Goal: Information Seeking & Learning: Find specific page/section

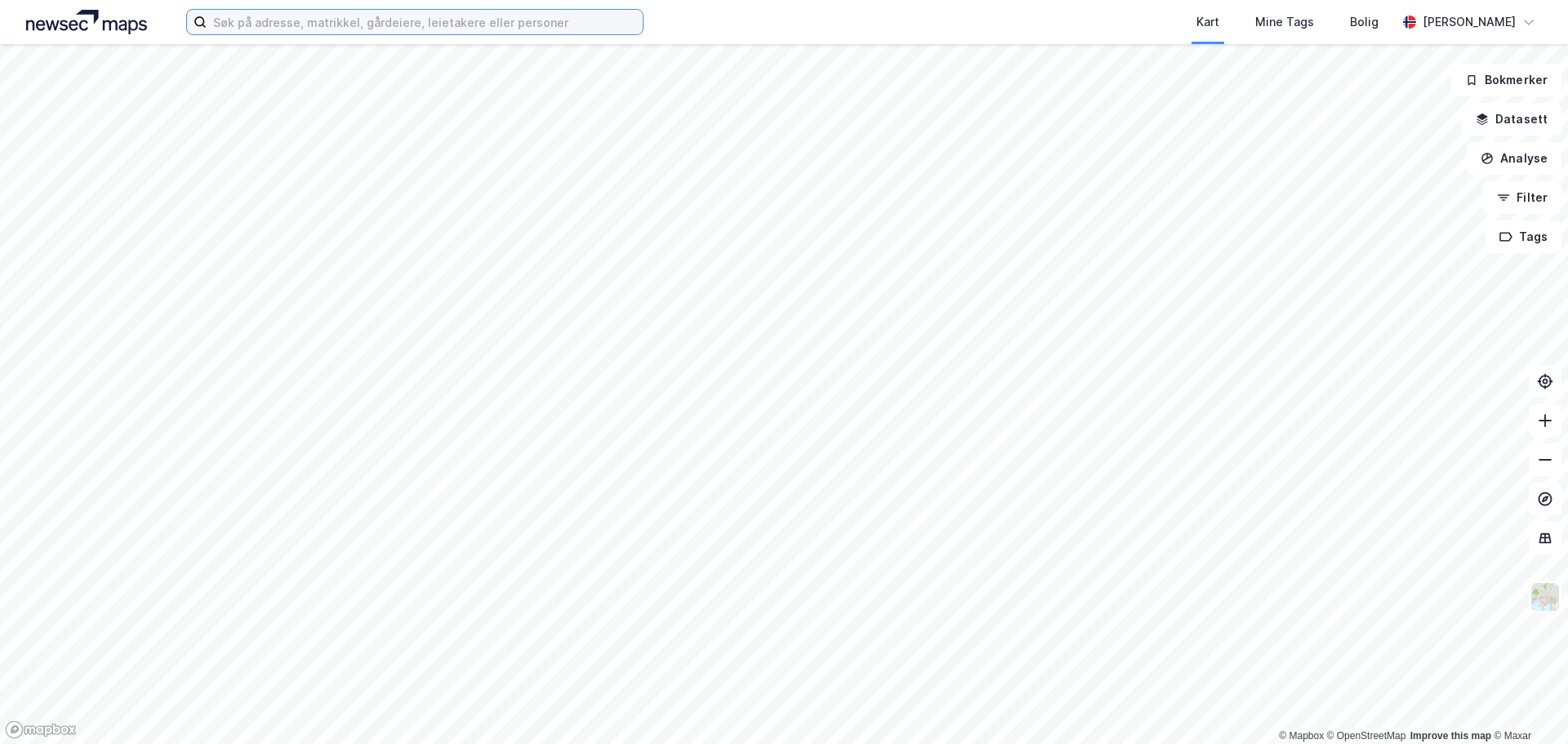
click at [392, 17] on input at bounding box center [424, 22] width 436 height 25
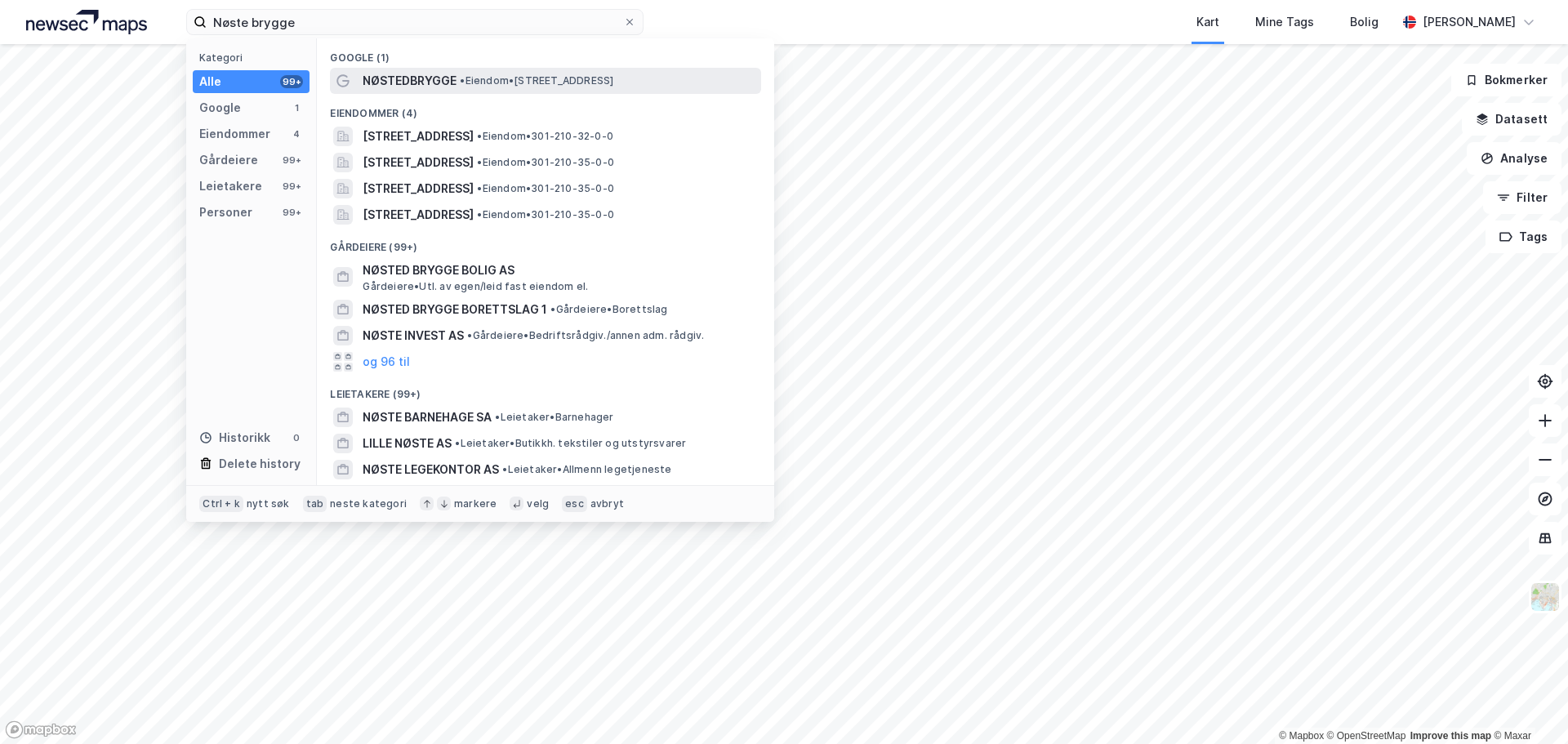
click at [409, 85] on span "NØSTEDBRYGGE" at bounding box center [409, 80] width 94 height 20
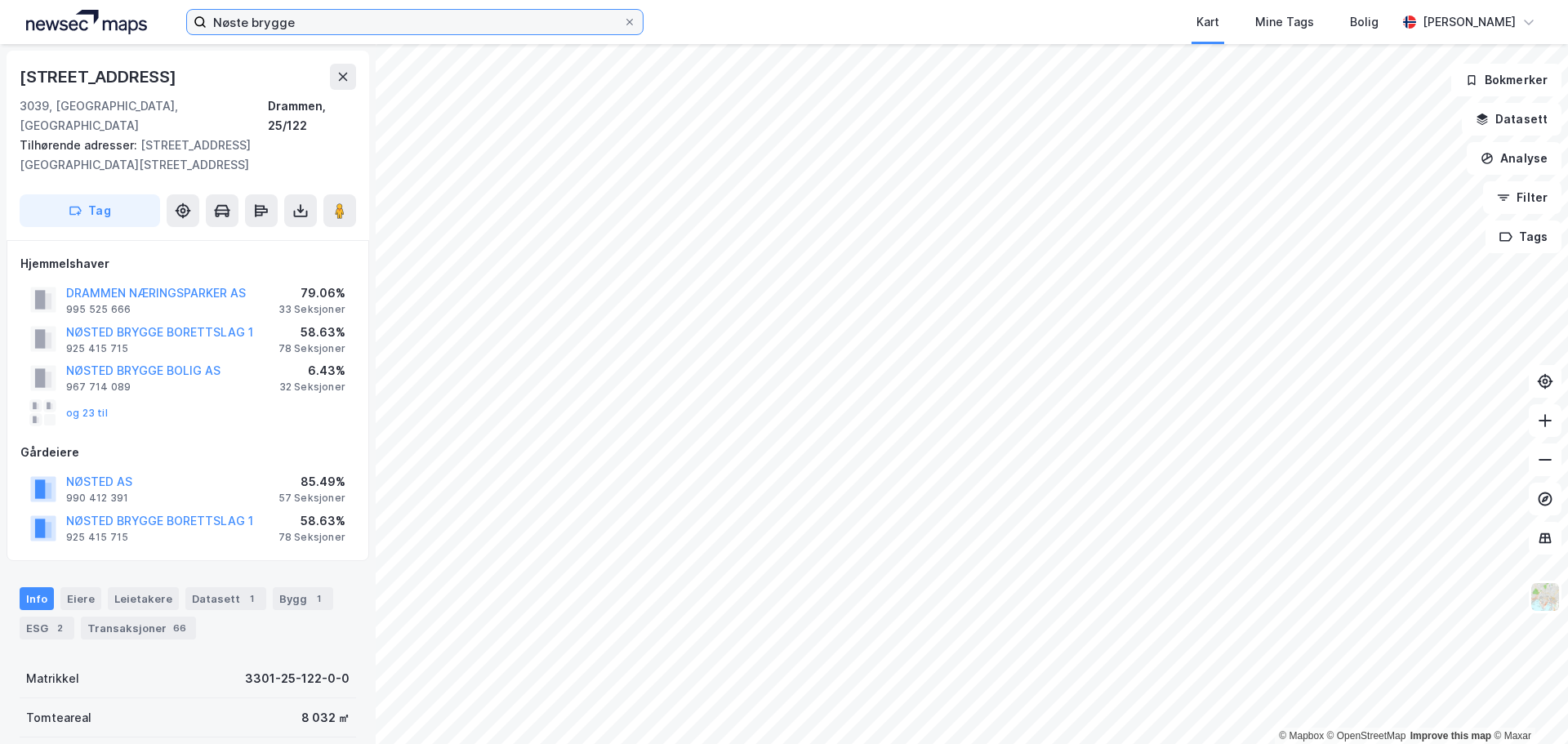
click at [311, 19] on input "Nøste brygge" at bounding box center [414, 22] width 416 height 25
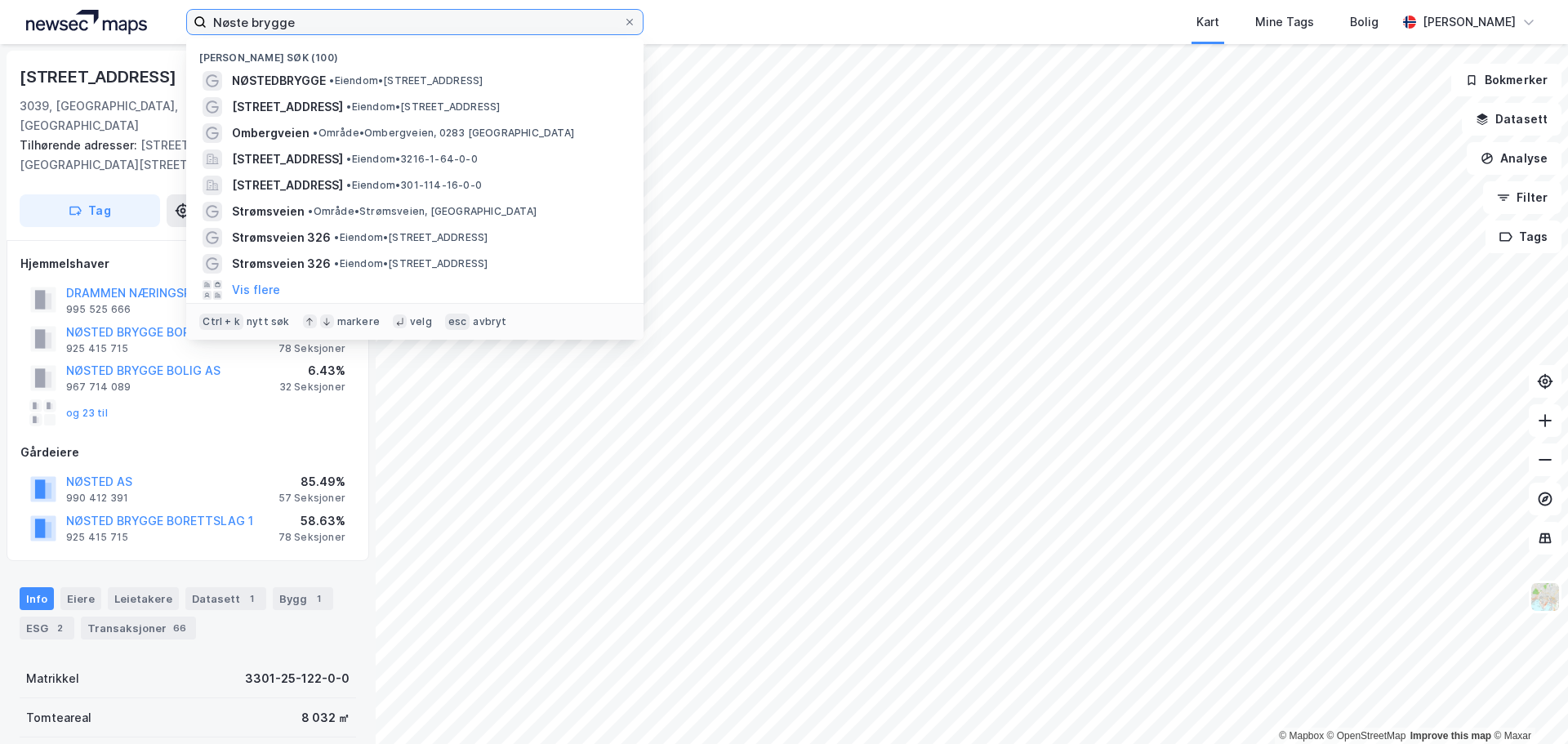
click at [311, 19] on input "Nøste brygge" at bounding box center [414, 22] width 416 height 25
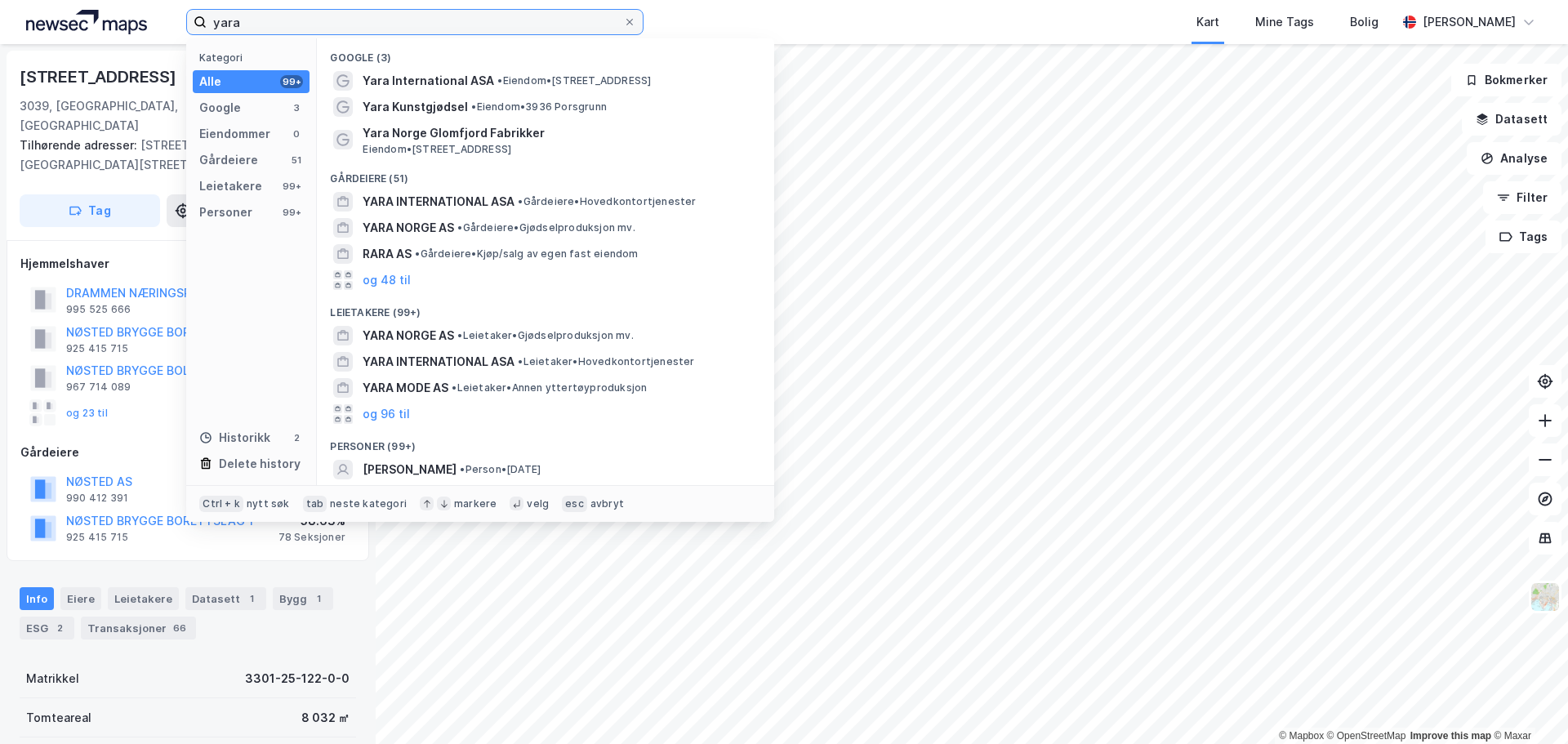
type input "yara"
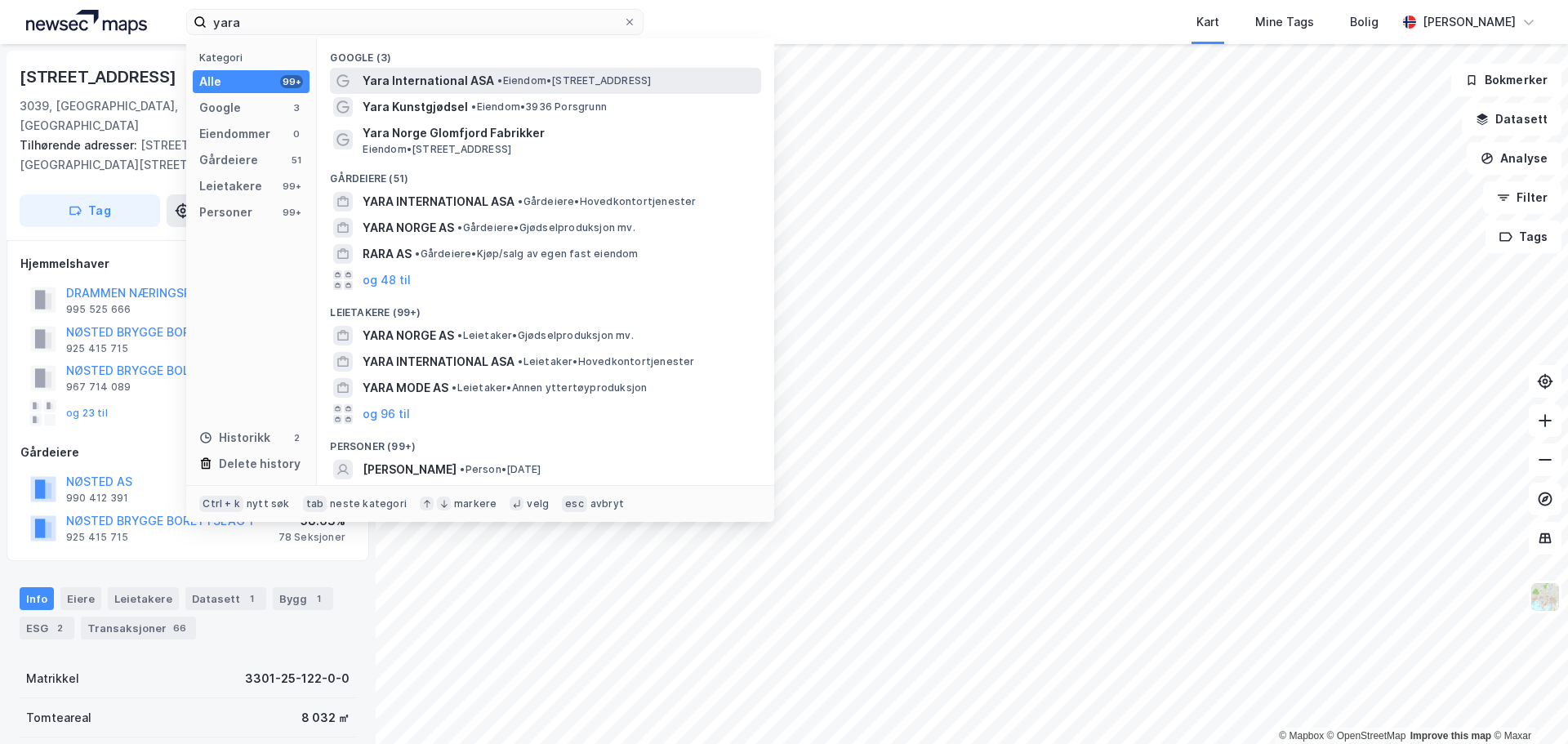
click at [416, 87] on span "Yara International ASA" at bounding box center [428, 80] width 131 height 20
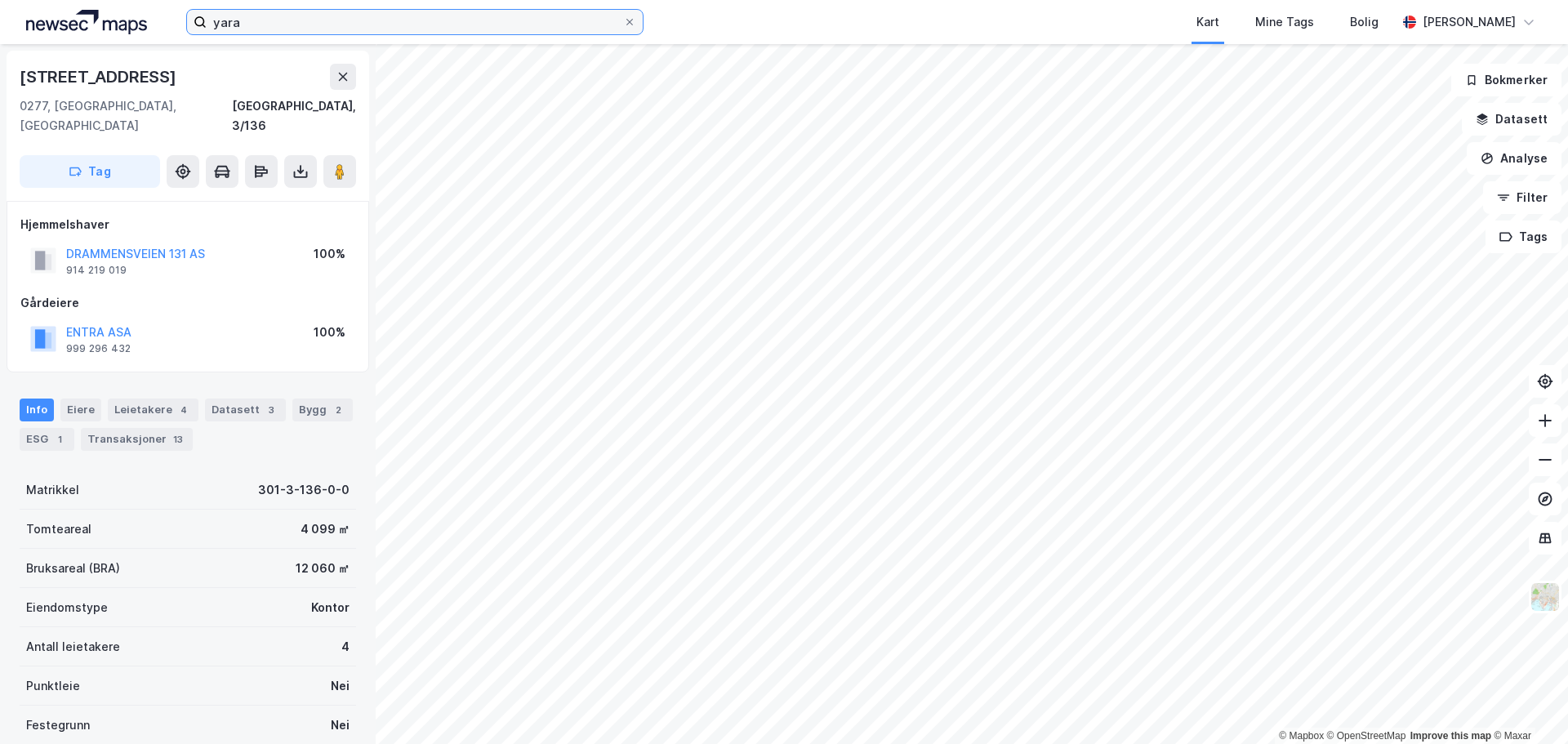
click at [434, 25] on input "yara" at bounding box center [414, 22] width 416 height 25
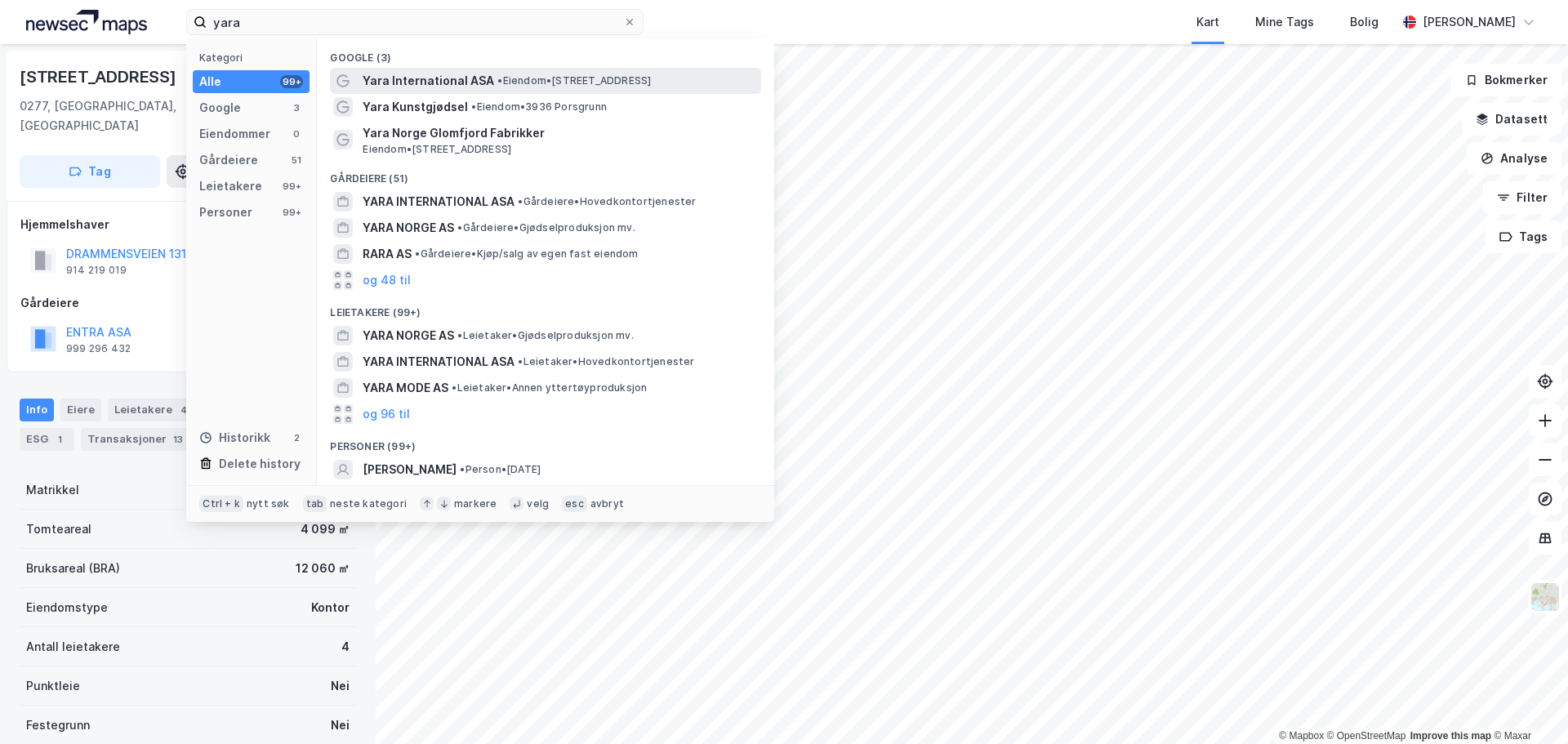
click at [531, 79] on span "• Eiendom • [STREET_ADDRESS]" at bounding box center [573, 80] width 153 height 13
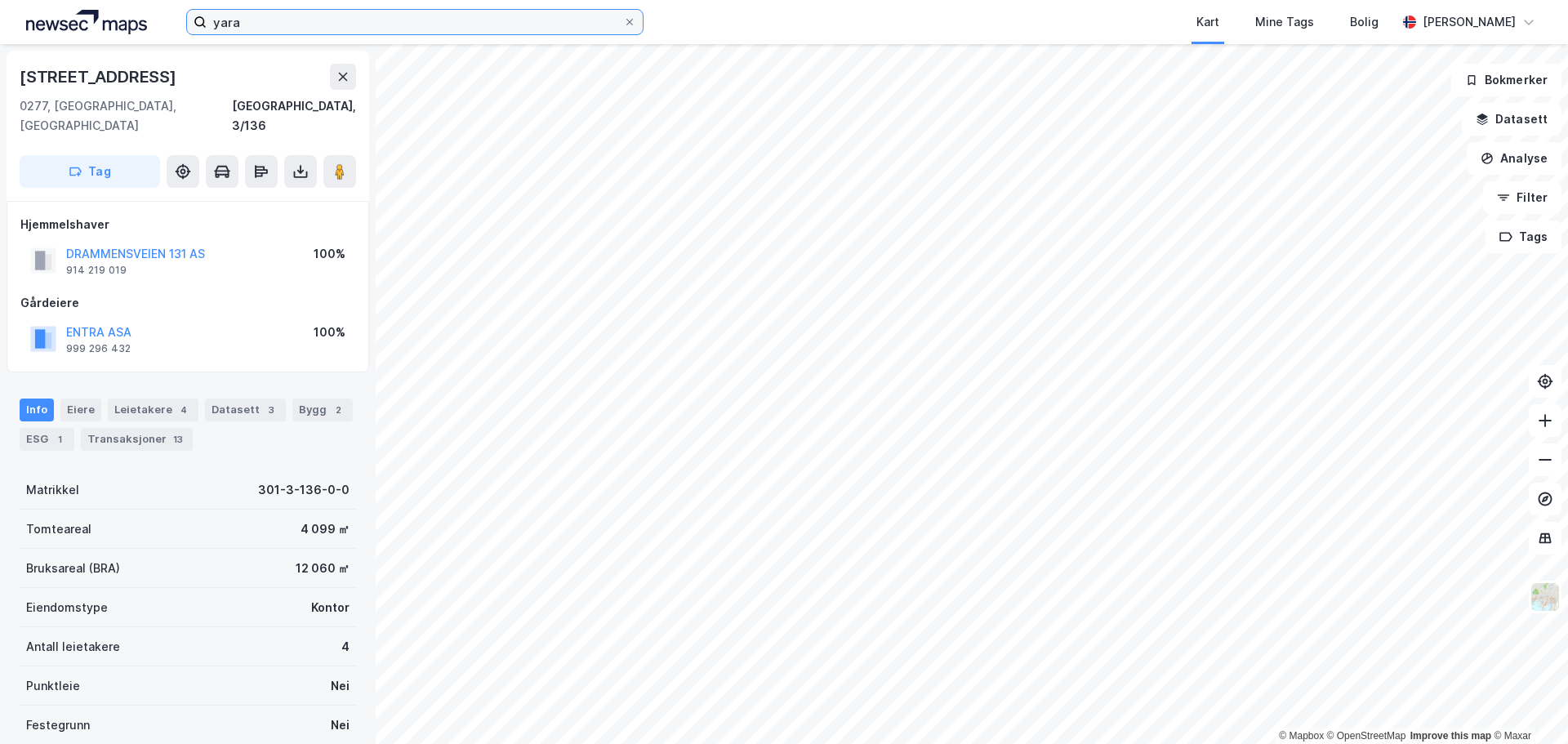
click at [241, 15] on input "yara" at bounding box center [414, 22] width 416 height 25
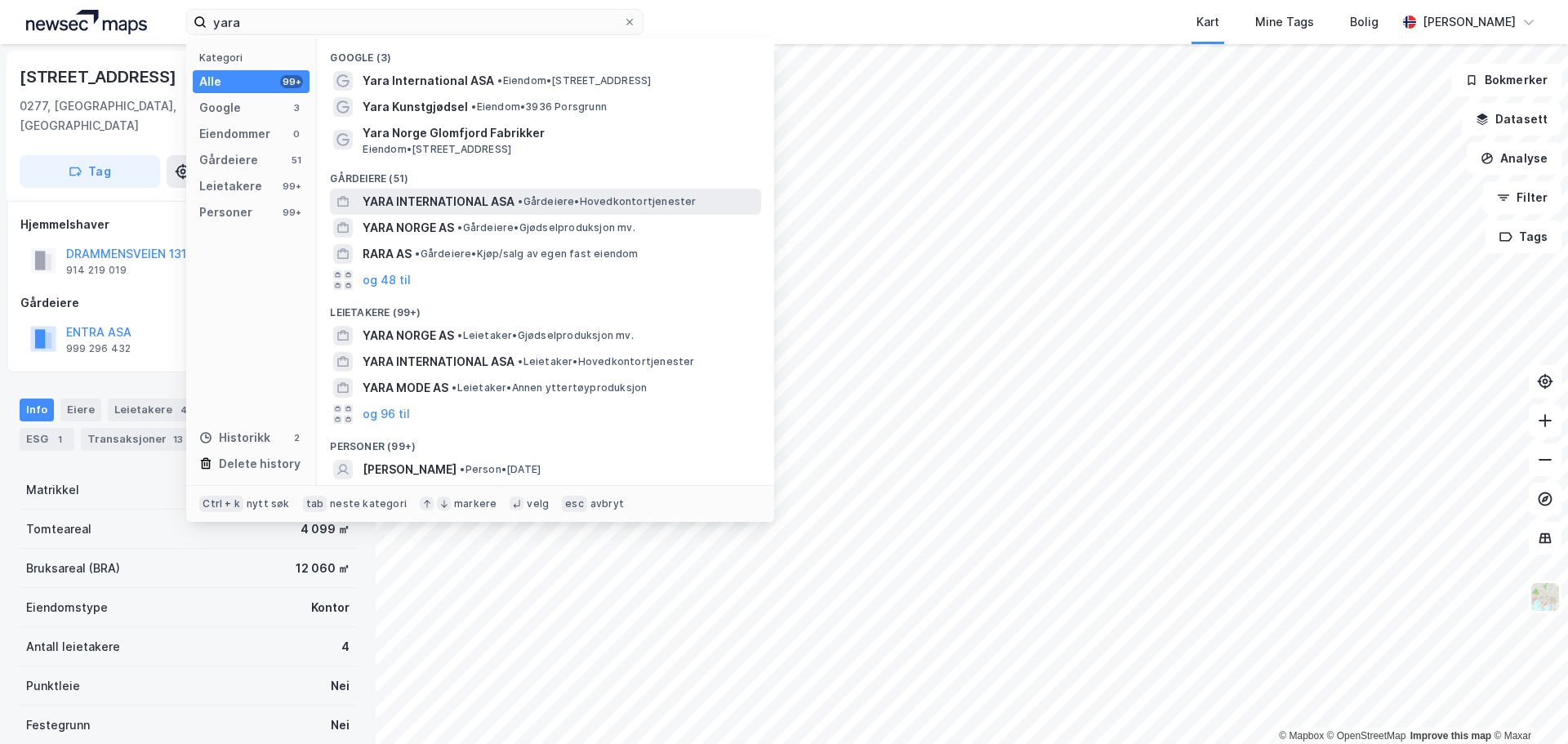
click at [493, 204] on span "YARA INTERNATIONAL ASA" at bounding box center [438, 202] width 152 height 20
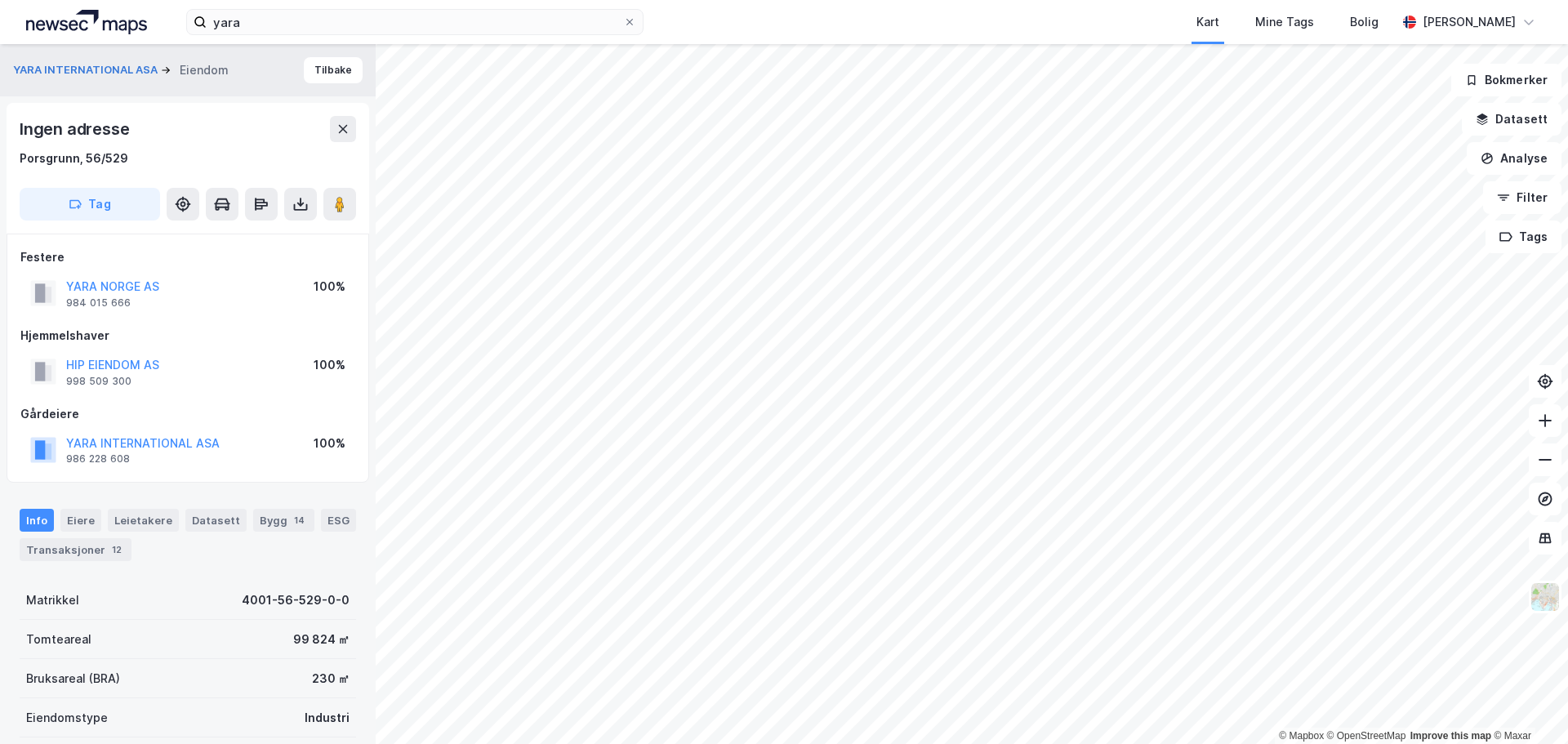
click at [174, 598] on div "Matrikkel 4001-56-529-0-0" at bounding box center [188, 599] width 337 height 39
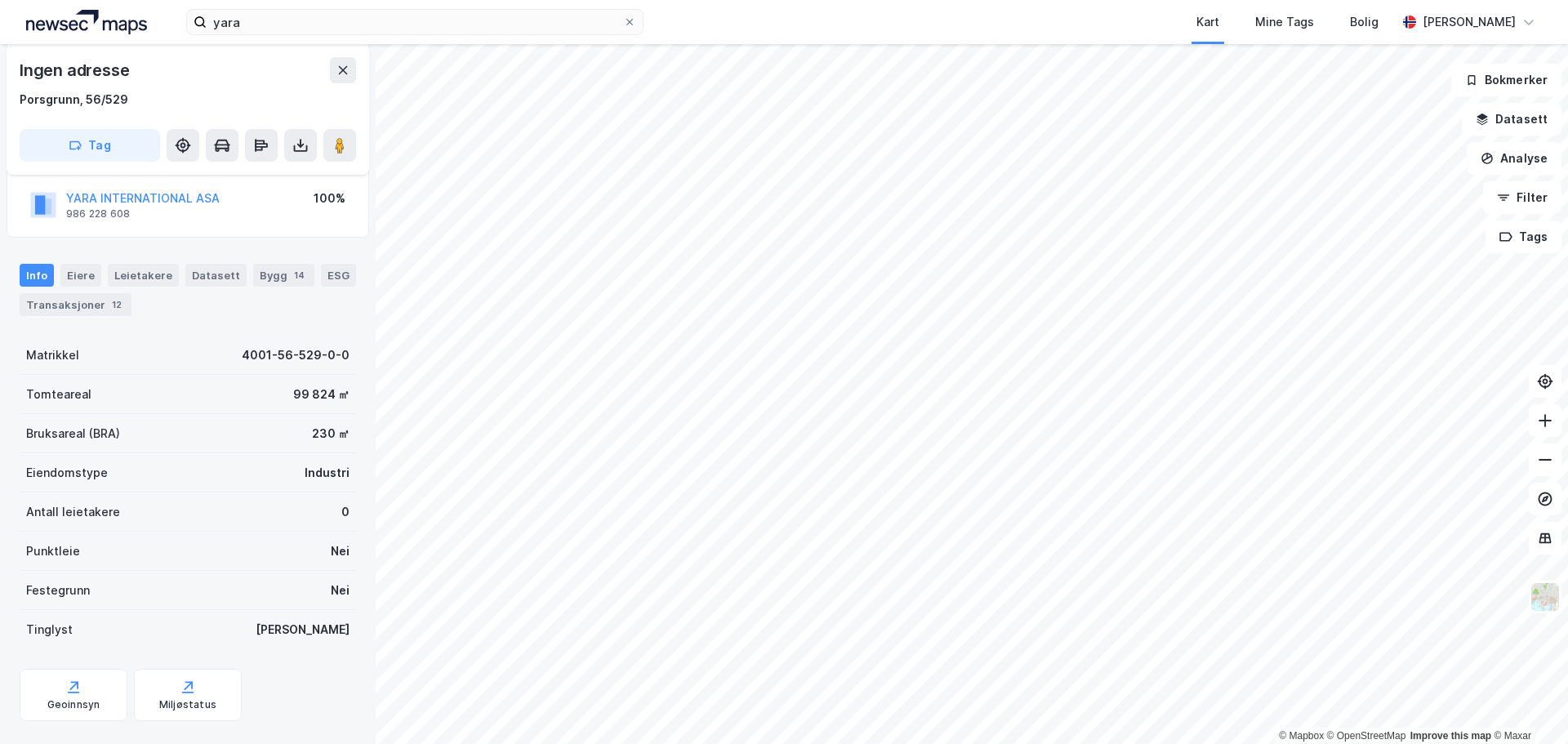
scroll to position [275, 0]
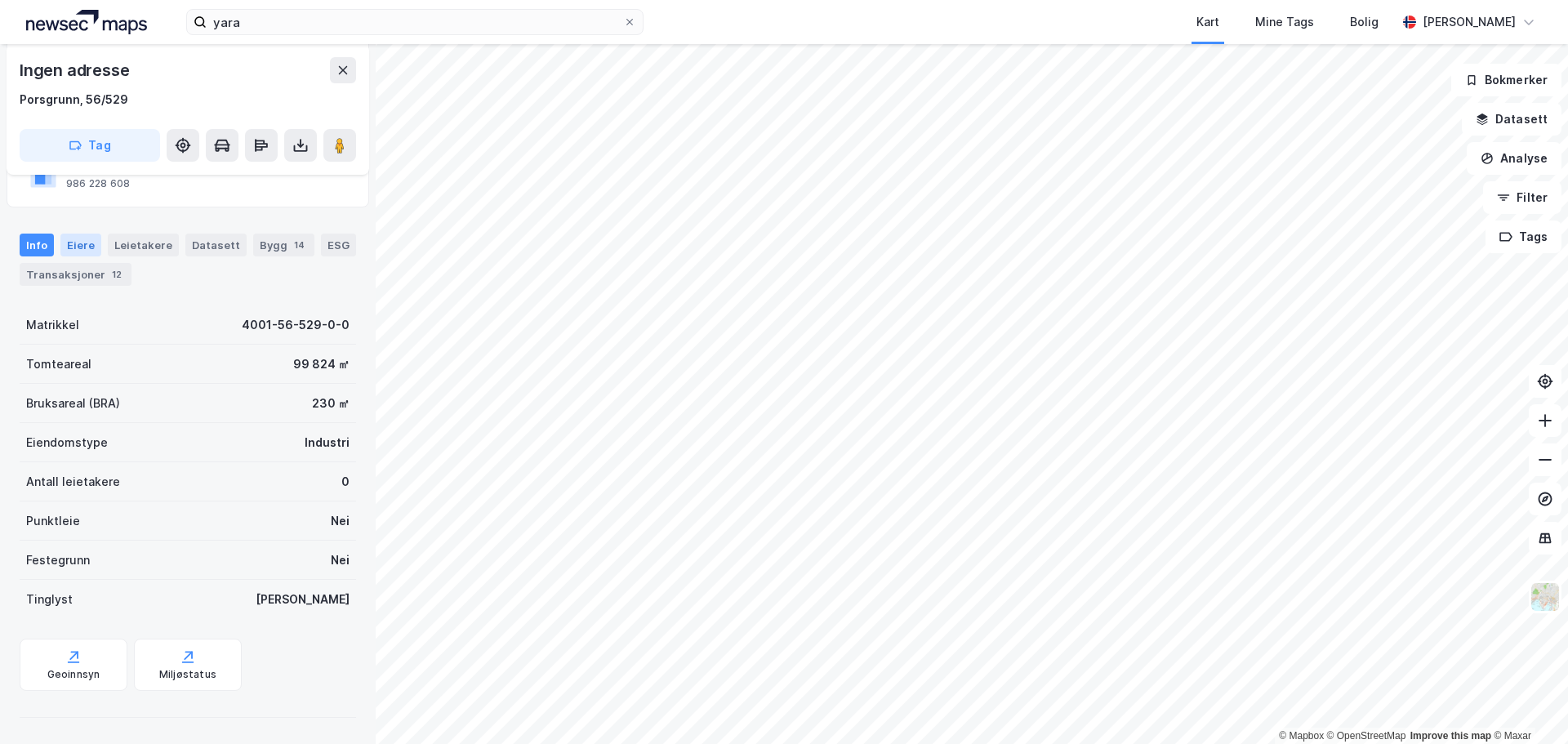
click at [74, 244] on div "Eiere" at bounding box center [80, 244] width 41 height 23
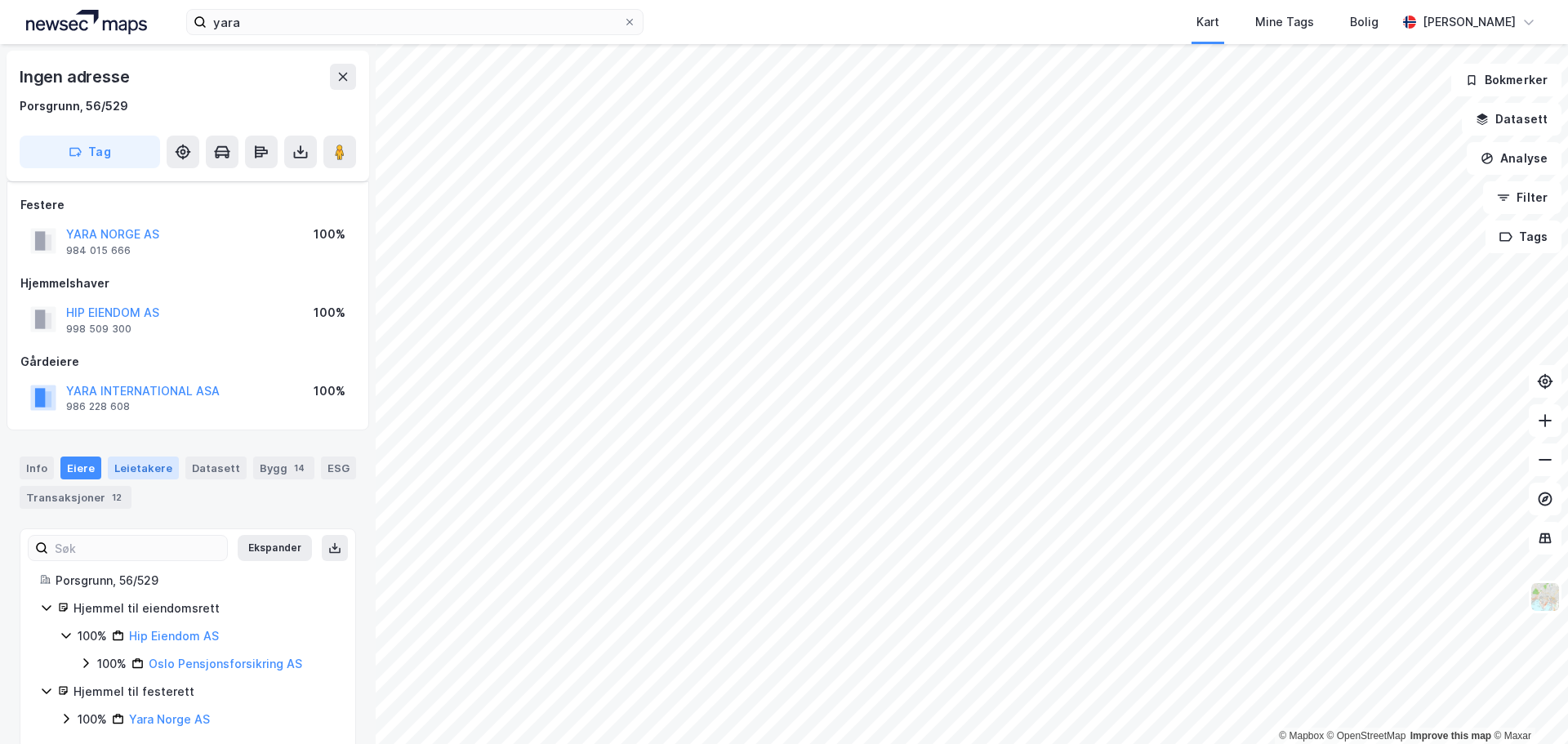
scroll to position [77, 0]
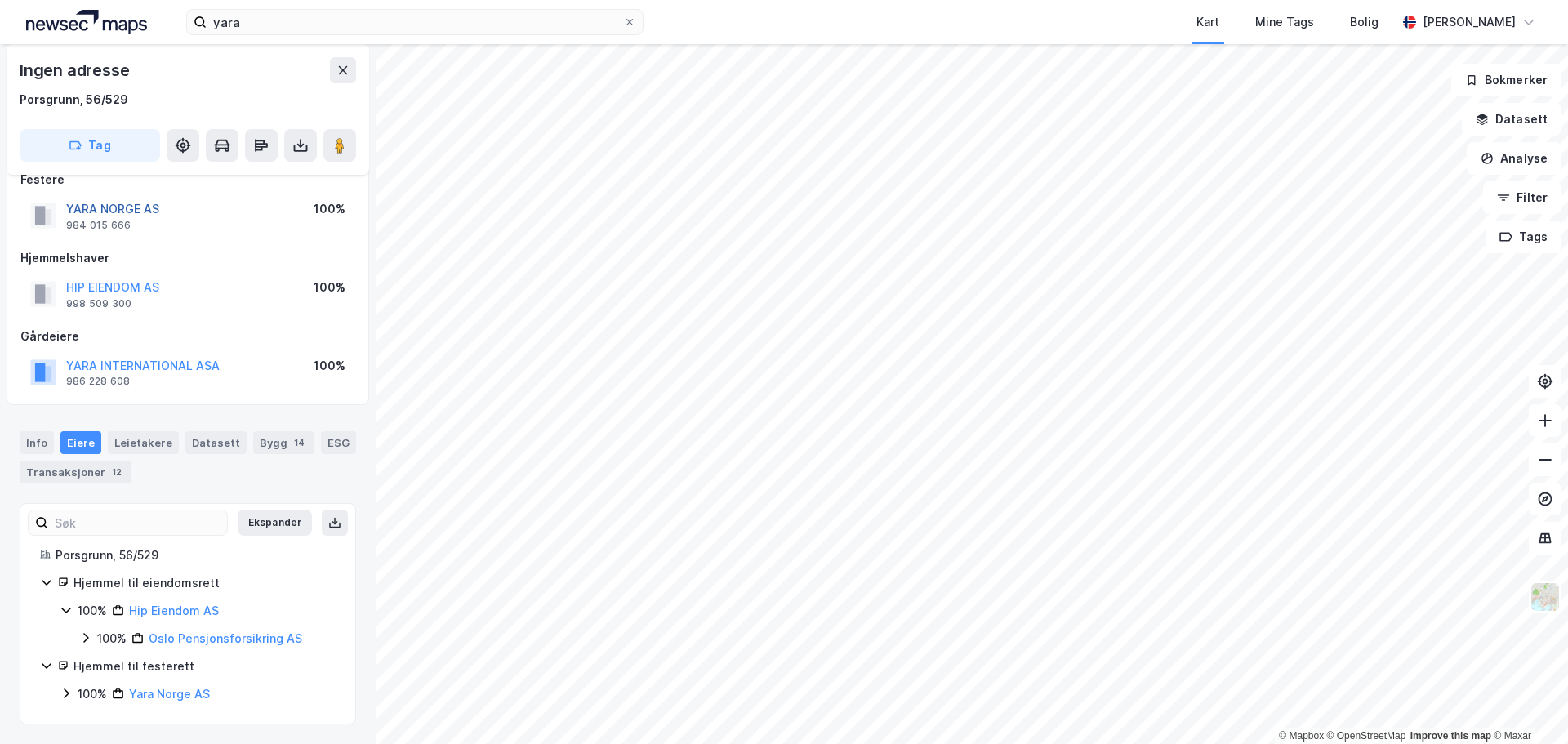
click at [0, 0] on button "YARA NORGE AS" at bounding box center [0, 0] width 0 height 0
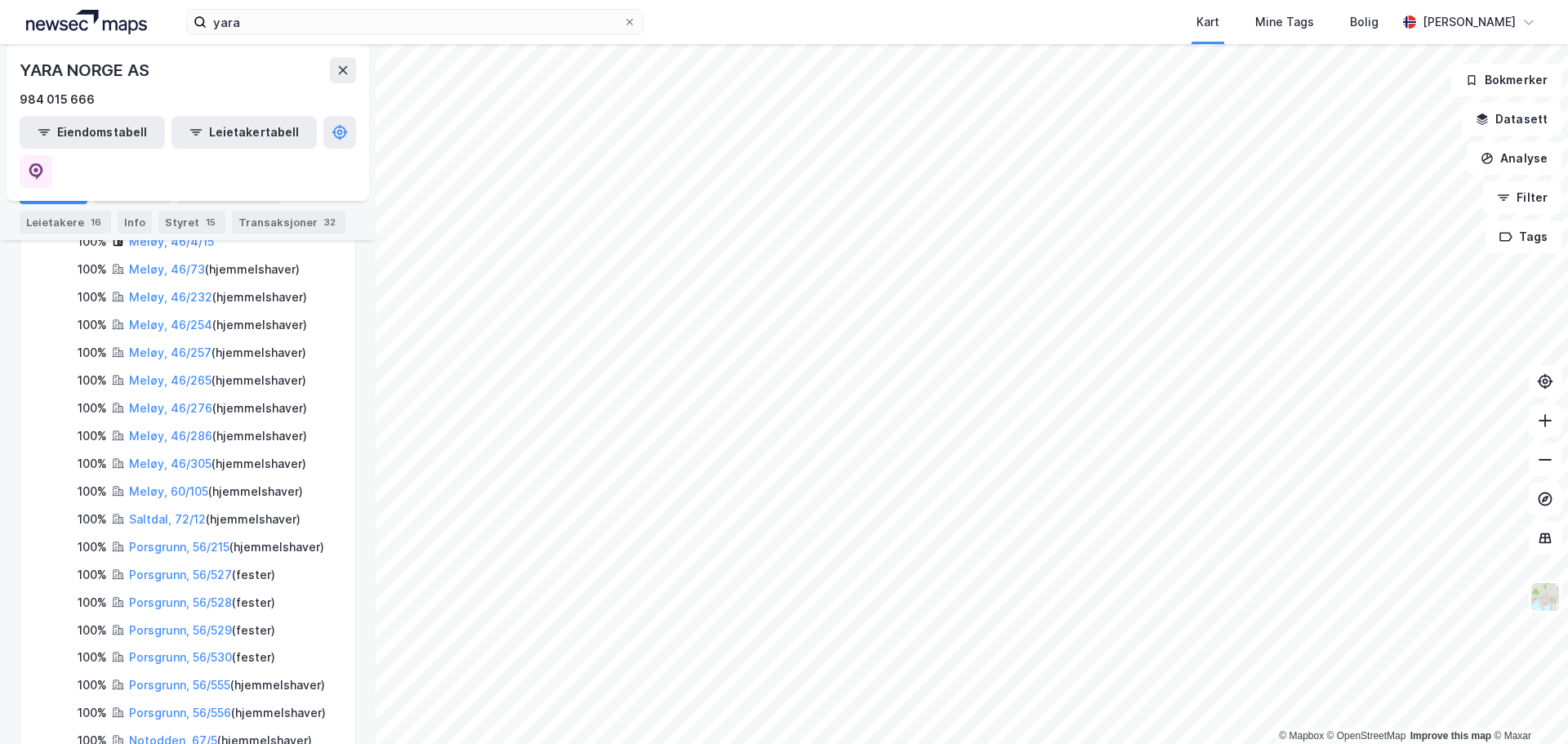
scroll to position [490, 0]
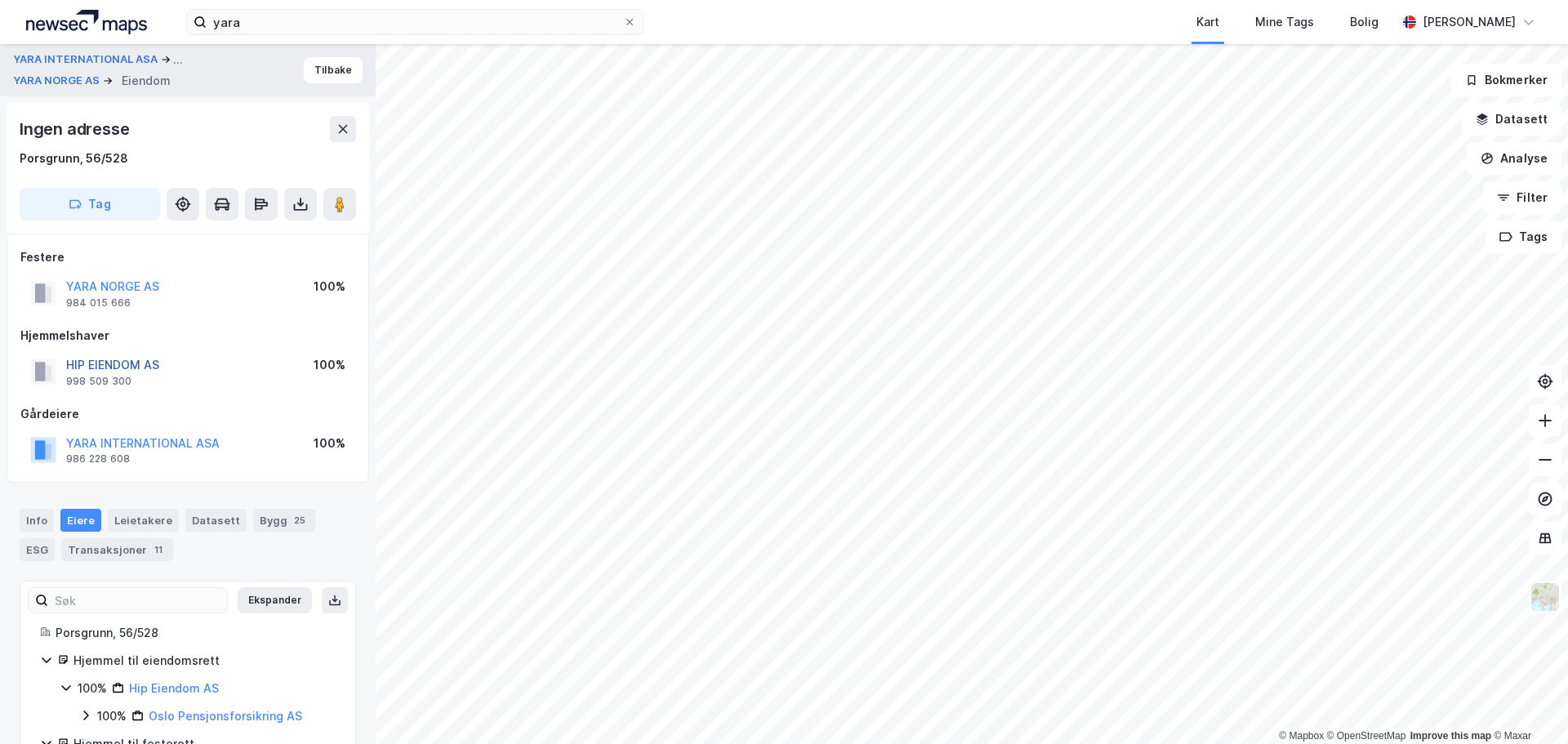
click at [0, 0] on button "HIP EIENDOM AS" at bounding box center [0, 0] width 0 height 0
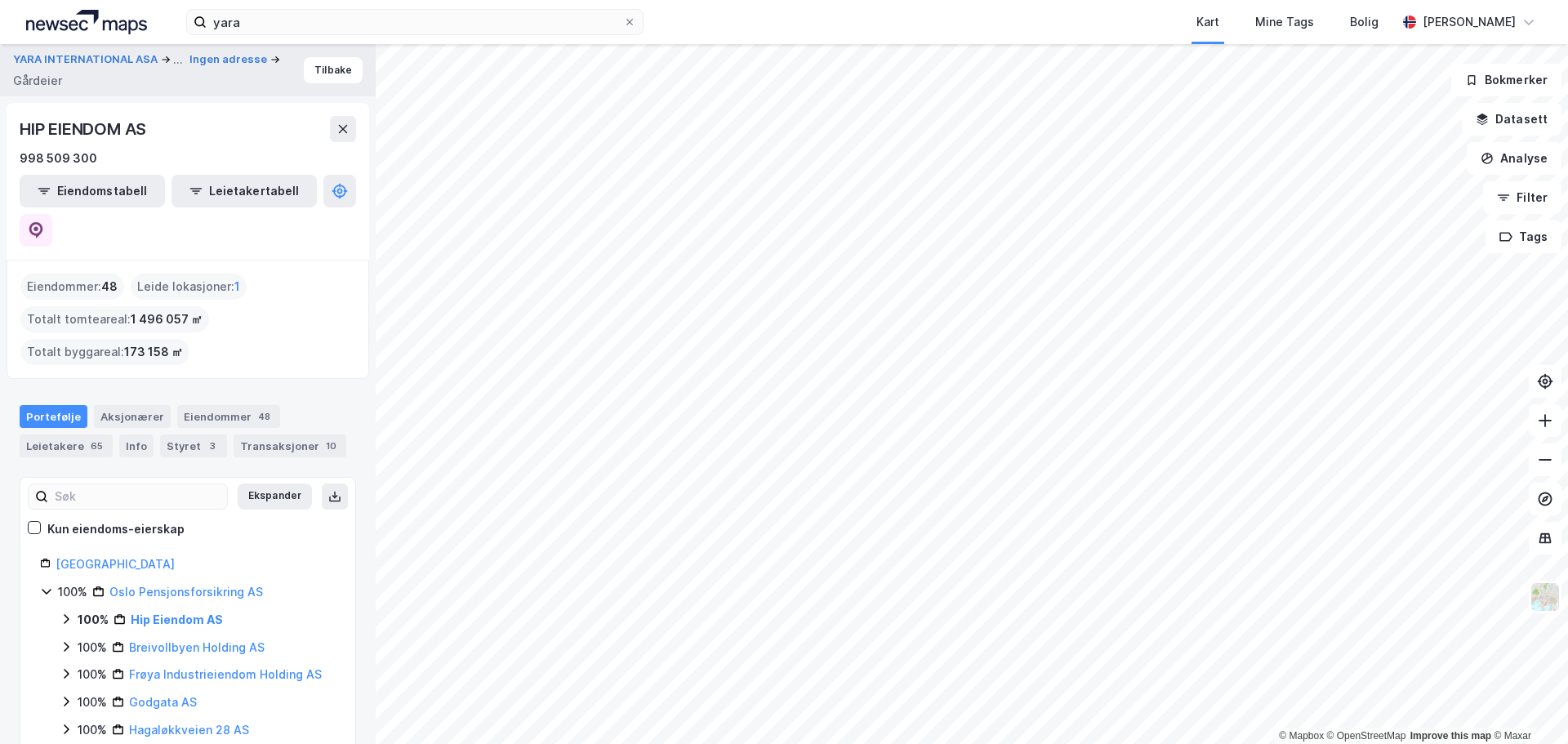
scroll to position [81, 0]
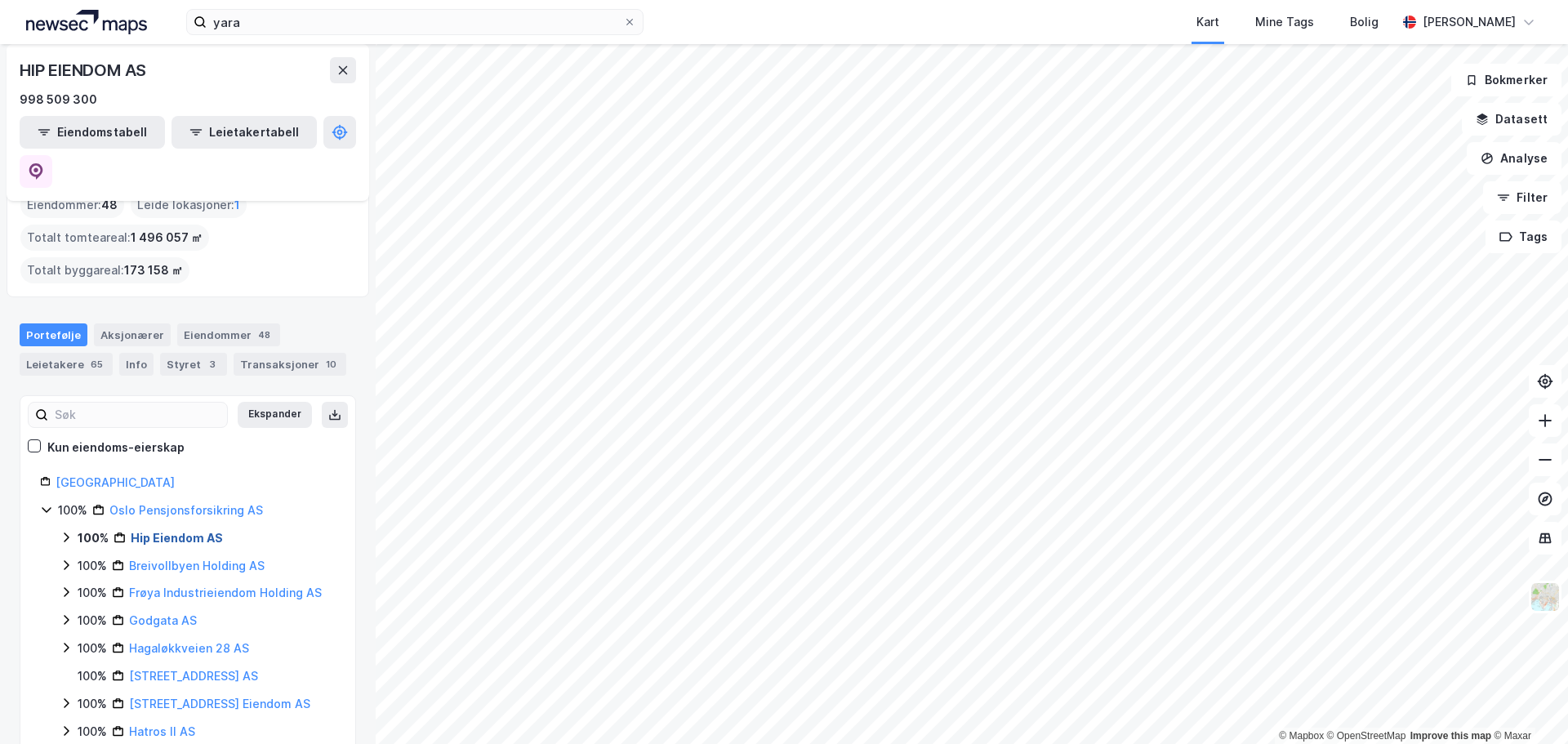
click at [193, 530] on link "Hip Eiendom AS" at bounding box center [176, 537] width 92 height 14
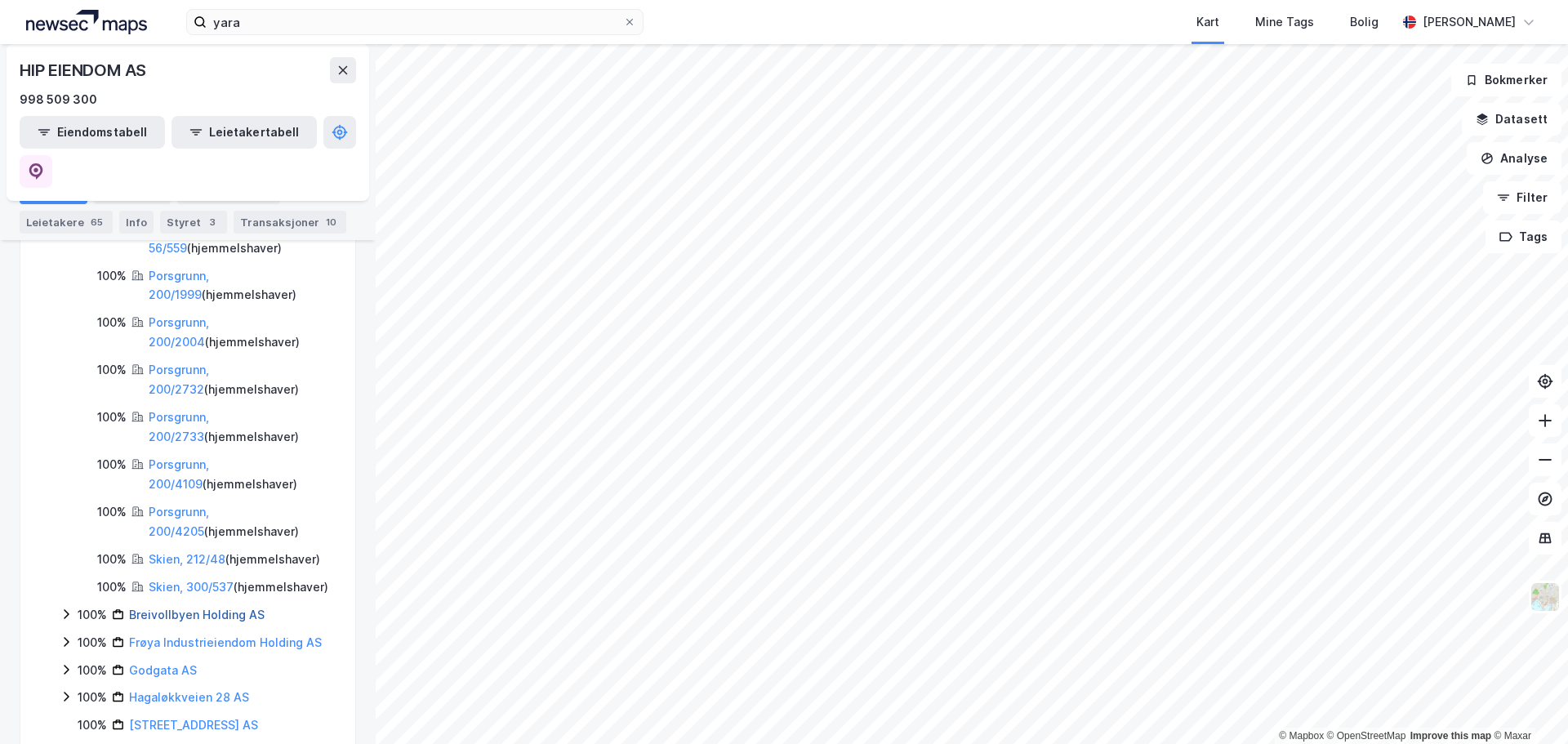
scroll to position [2286, 0]
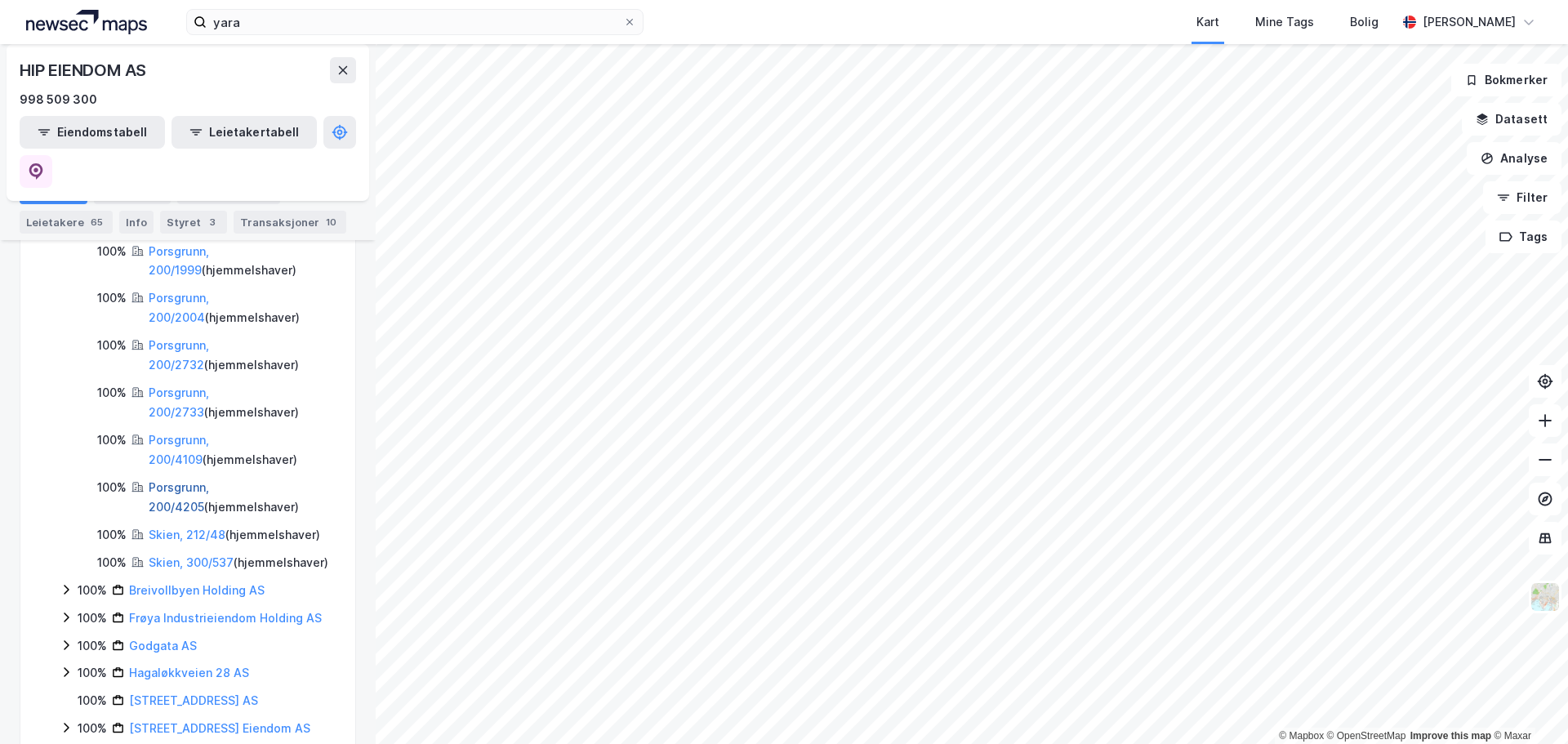
click at [204, 480] on link "Porsgrunn, 200/4205" at bounding box center [179, 497] width 61 height 34
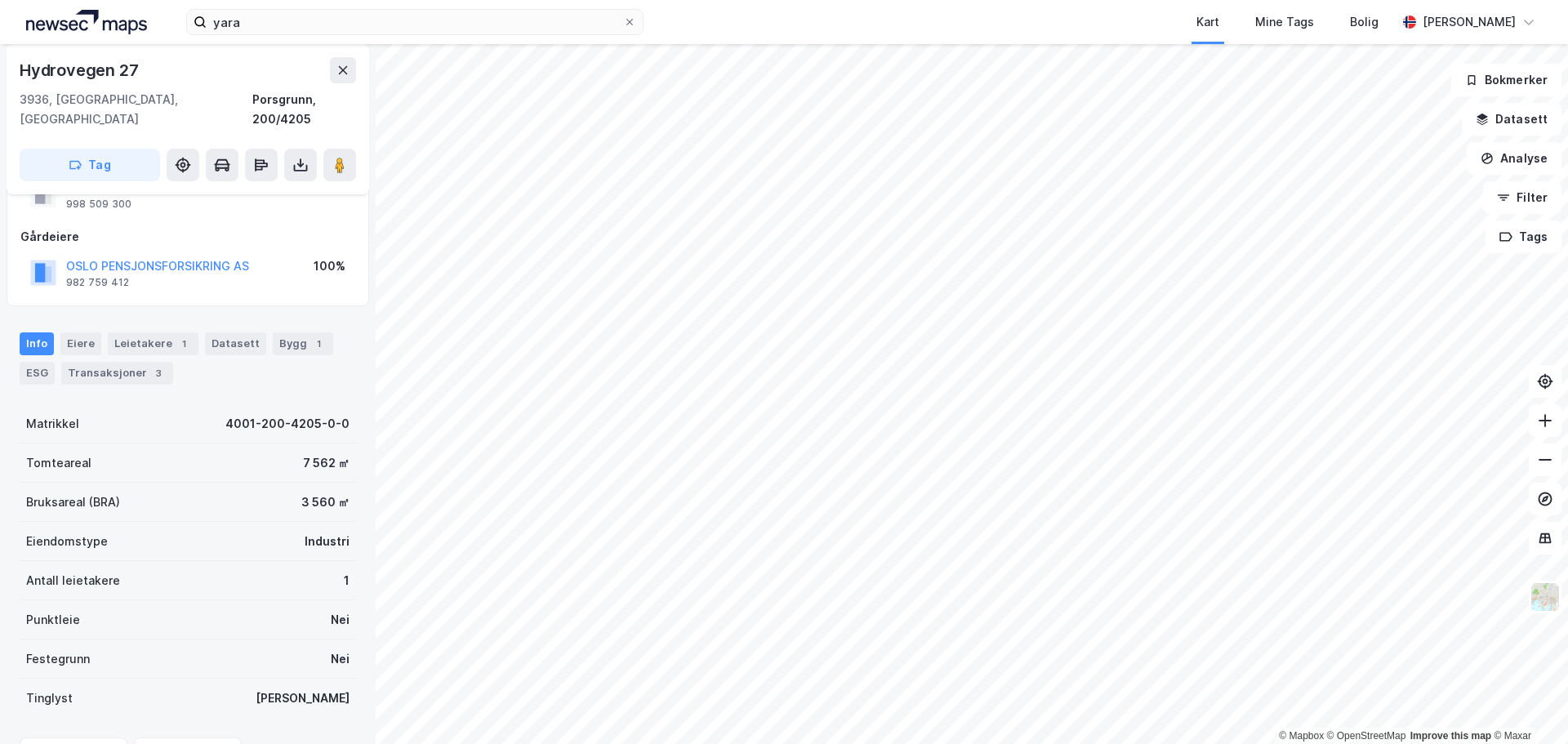
scroll to position [35, 0]
